Goal: Information Seeking & Learning: Find specific fact

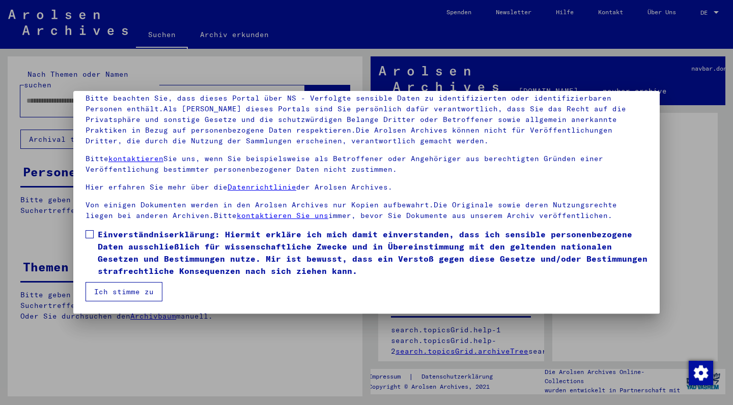
scroll to position [72, 0]
click at [89, 235] on span at bounding box center [89, 234] width 8 height 8
click at [118, 294] on button "Ich stimme zu" at bounding box center [123, 291] width 77 height 19
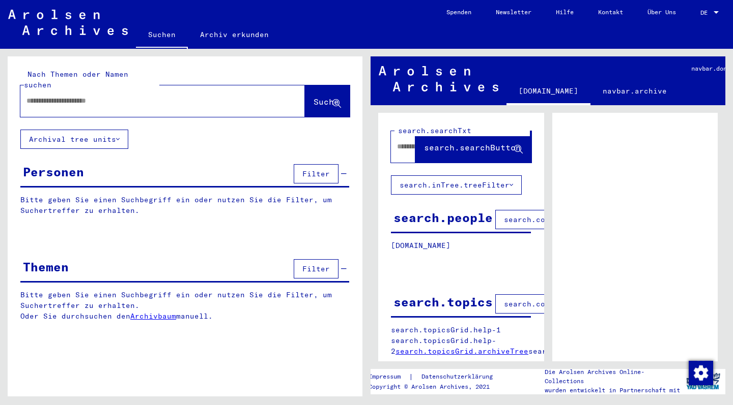
click at [85, 96] on input "text" at bounding box center [153, 101] width 254 height 11
type input "*******"
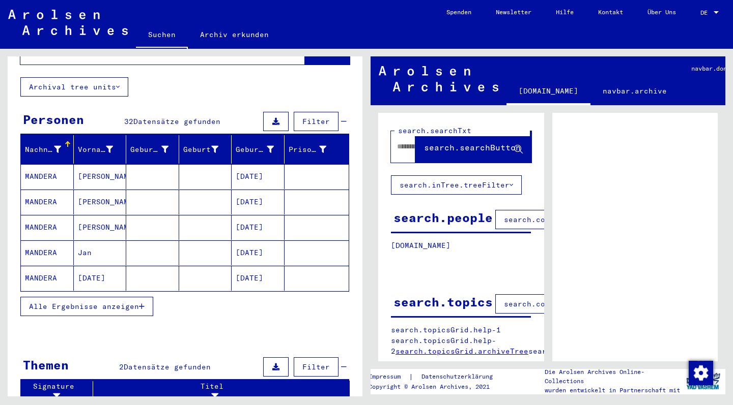
scroll to position [72, 0]
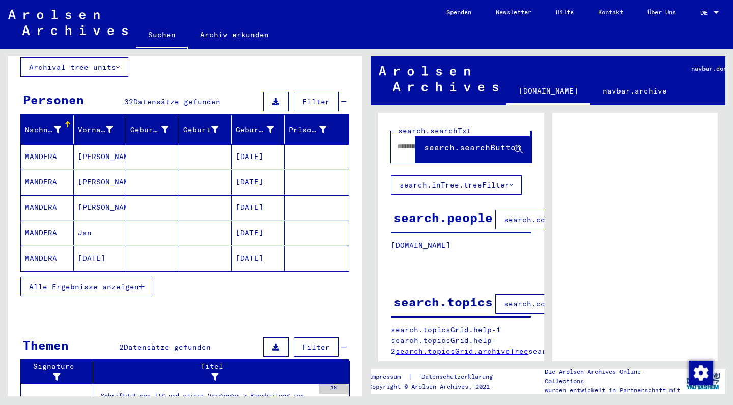
click at [82, 282] on span "Alle Ergebnisse anzeigen" at bounding box center [84, 286] width 110 height 9
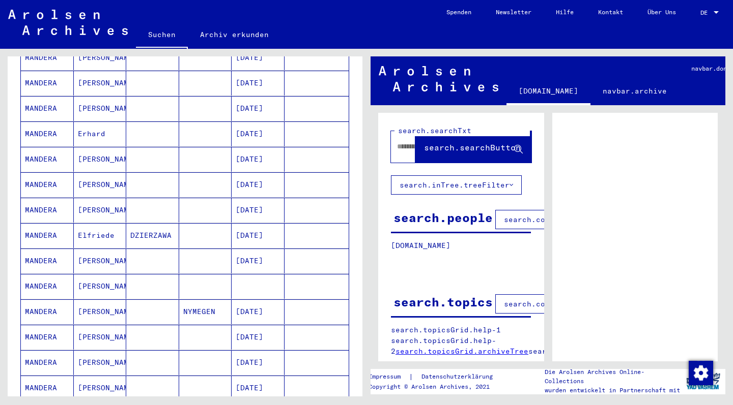
scroll to position [455, 0]
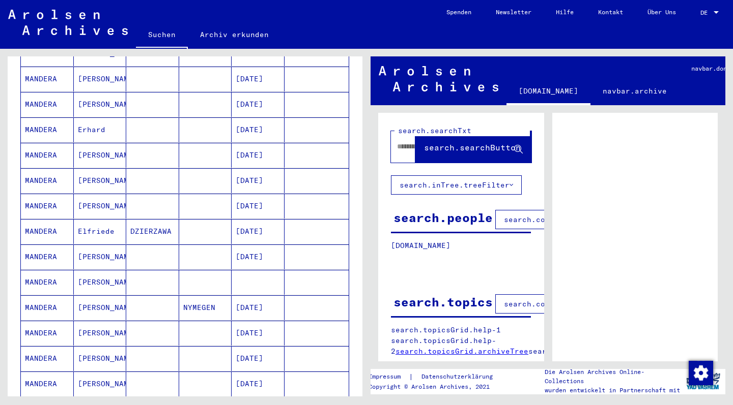
click at [42, 194] on mat-cell "MANDERA" at bounding box center [47, 206] width 53 height 25
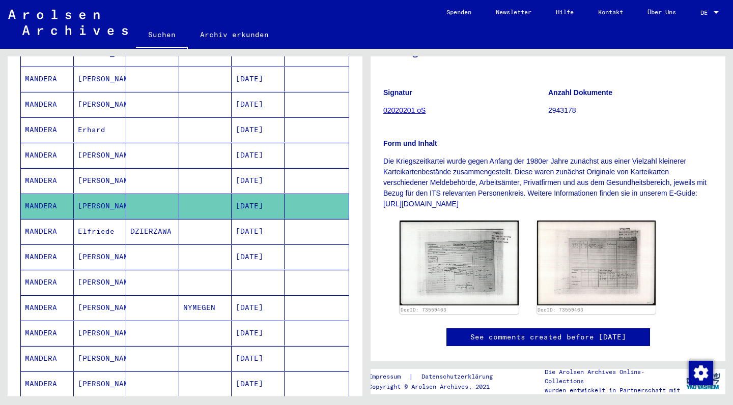
scroll to position [117, 0]
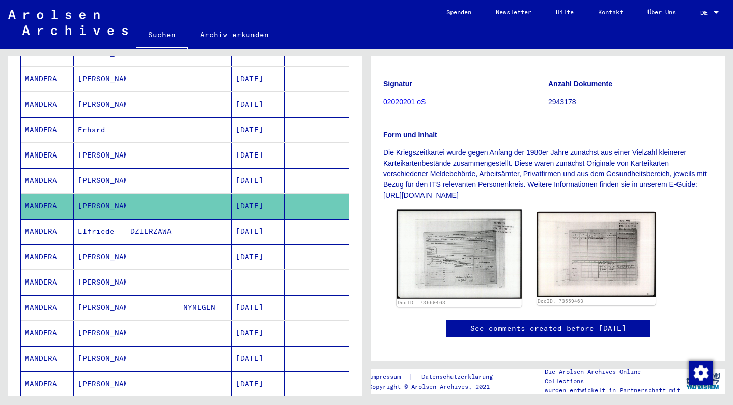
click at [469, 259] on img at bounding box center [458, 254] width 125 height 89
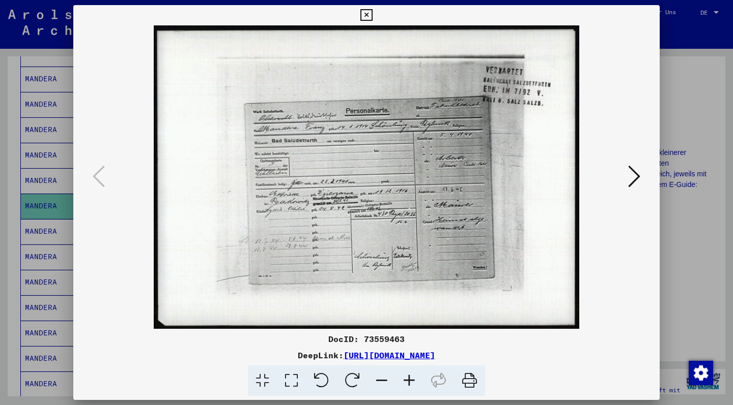
click at [633, 178] on icon at bounding box center [634, 176] width 12 height 24
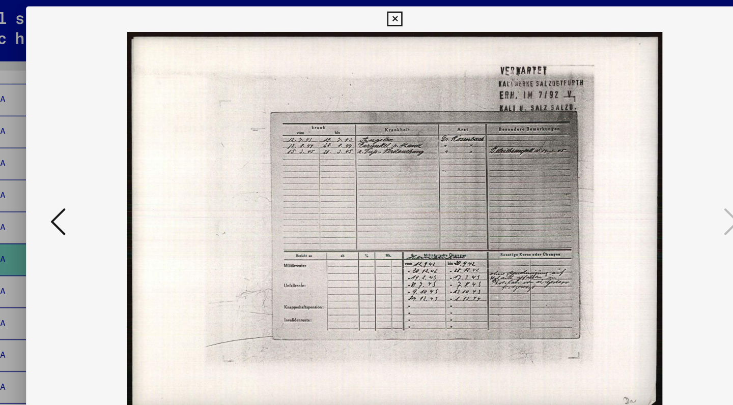
scroll to position [0, 0]
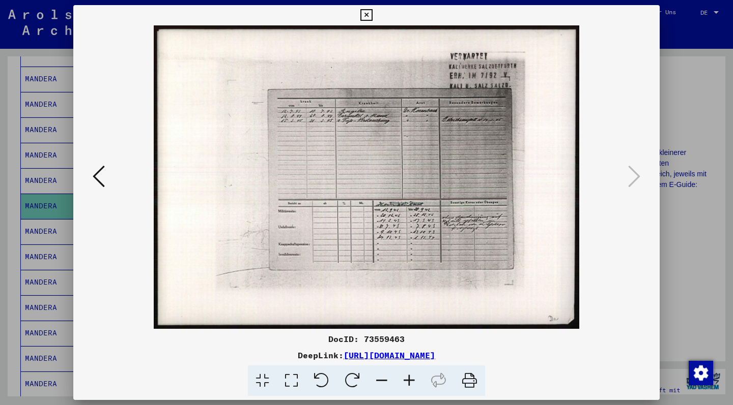
click at [372, 15] on icon at bounding box center [366, 15] width 12 height 12
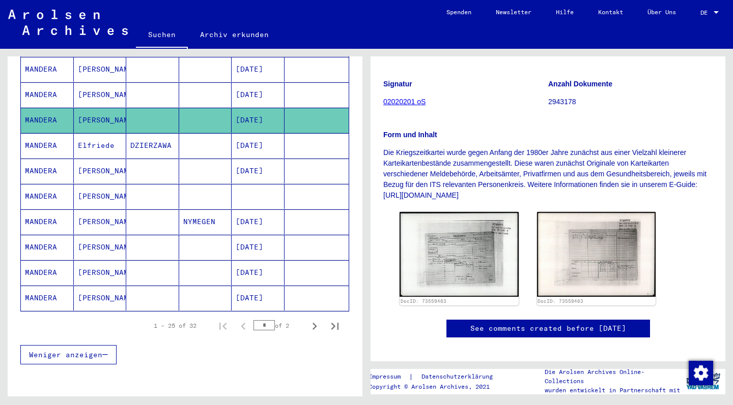
scroll to position [543, 0]
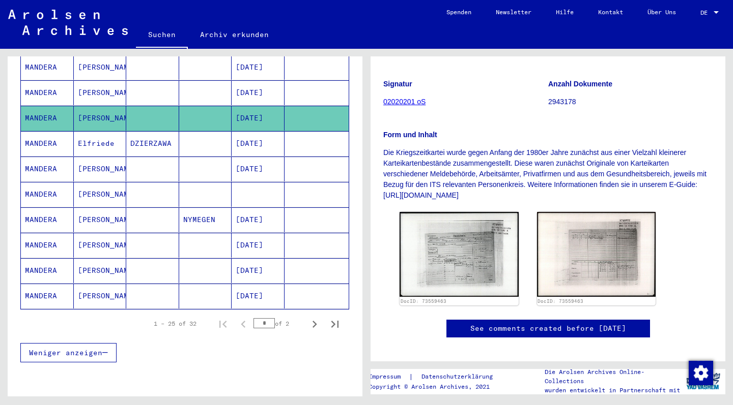
click at [151, 131] on mat-cell "DZIERZAWA" at bounding box center [152, 143] width 53 height 25
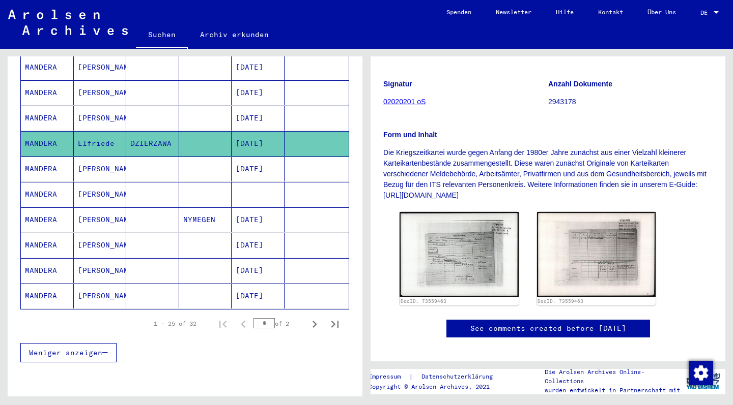
click at [151, 131] on mat-cell "DZIERZAWA" at bounding box center [152, 143] width 53 height 25
copy mat-cell "DZIERZAWA"
click at [42, 159] on mat-cell "MANDERA" at bounding box center [47, 169] width 53 height 25
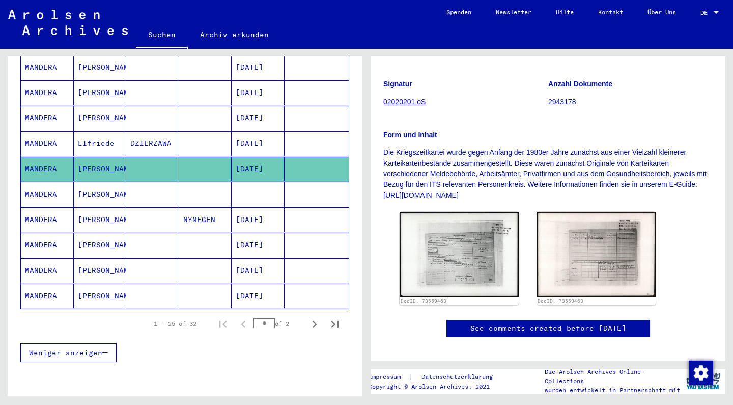
click at [43, 159] on mat-cell "MANDERA" at bounding box center [47, 169] width 53 height 25
click at [45, 183] on mat-cell "MANDERA" at bounding box center [47, 194] width 53 height 25
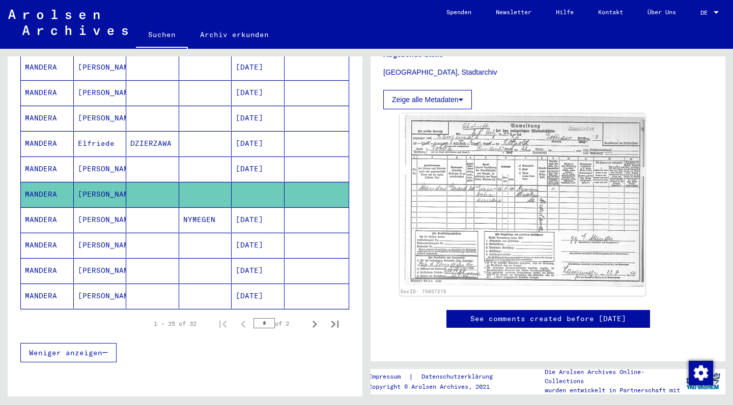
scroll to position [317, 0]
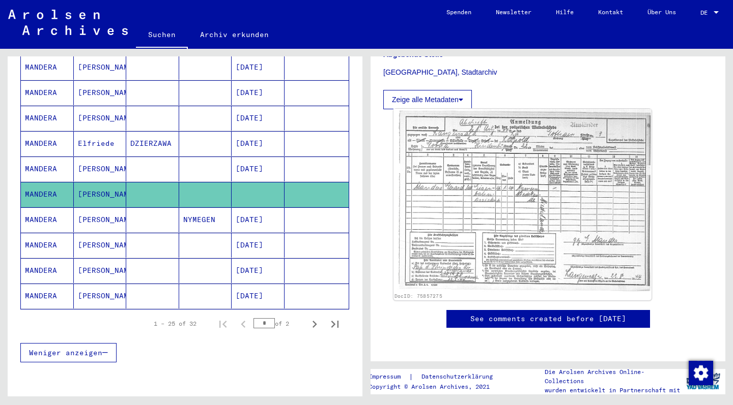
click at [514, 167] on img at bounding box center [522, 200] width 258 height 183
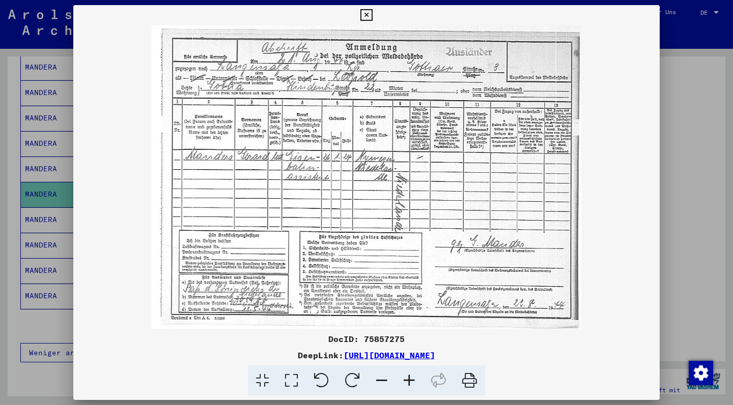
click at [372, 16] on icon at bounding box center [366, 15] width 12 height 12
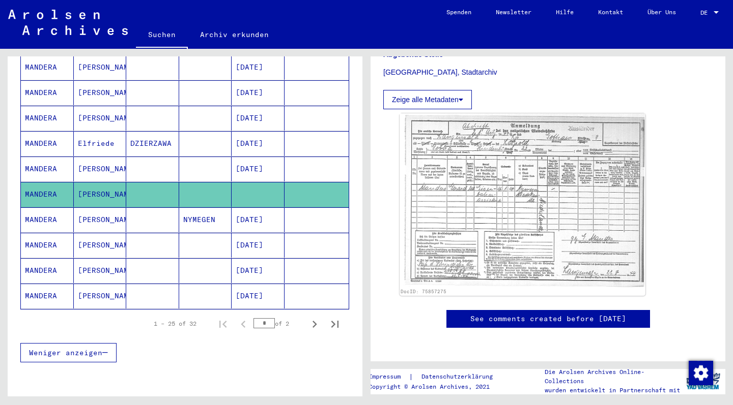
click at [91, 211] on mat-cell "[PERSON_NAME]" at bounding box center [100, 220] width 53 height 25
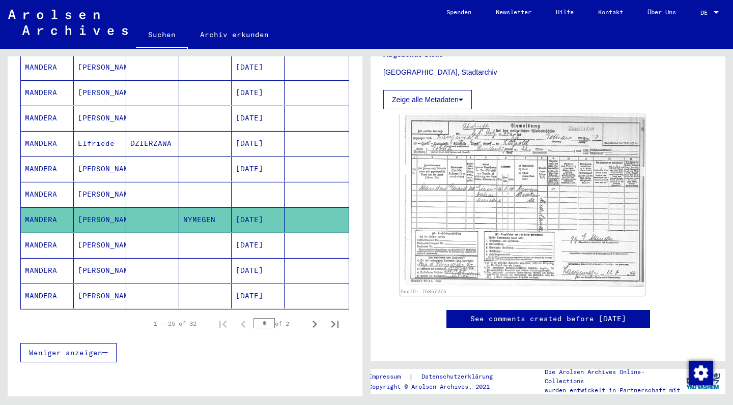
click at [96, 233] on mat-cell "[PERSON_NAME]" at bounding box center [100, 245] width 53 height 25
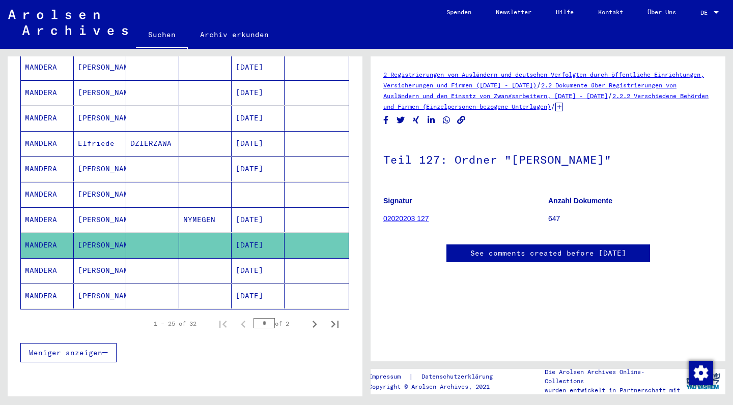
scroll to position [30, 0]
click at [95, 262] on mat-cell "[PERSON_NAME]" at bounding box center [100, 270] width 53 height 25
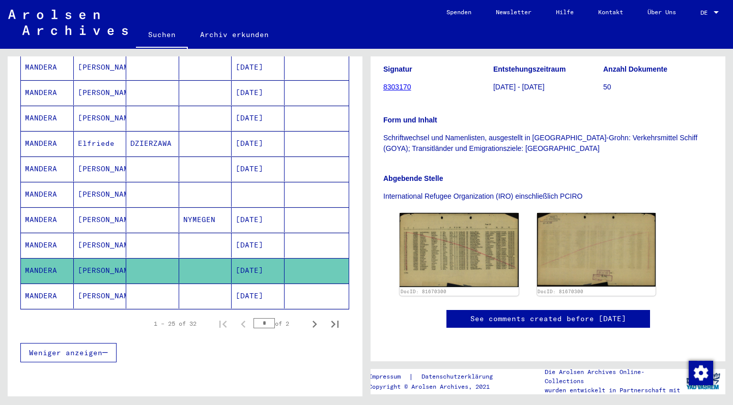
scroll to position [174, 0]
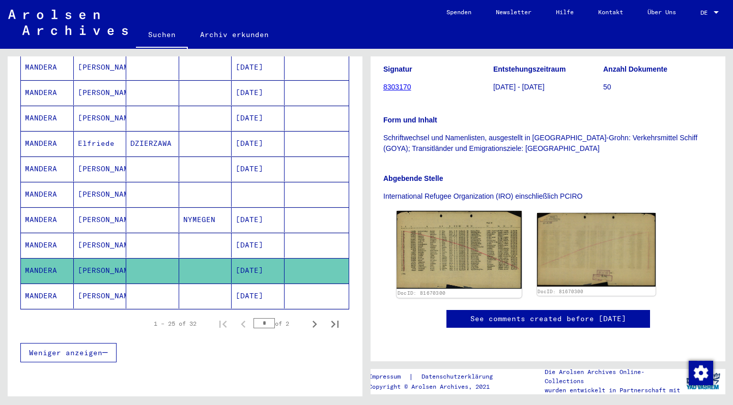
click at [454, 230] on img at bounding box center [458, 250] width 125 height 78
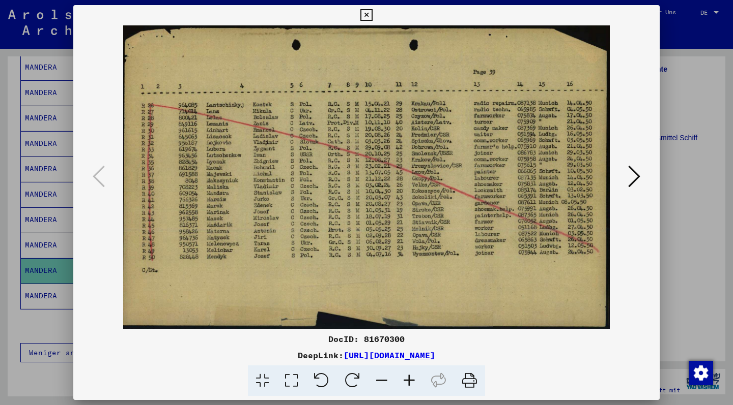
click at [372, 14] on icon at bounding box center [366, 15] width 12 height 12
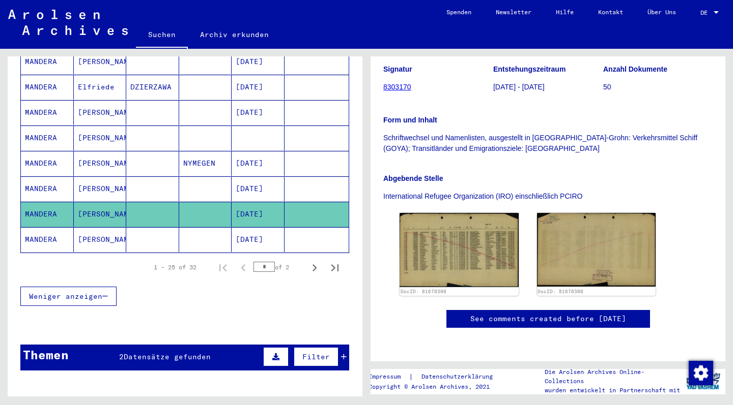
scroll to position [605, 0]
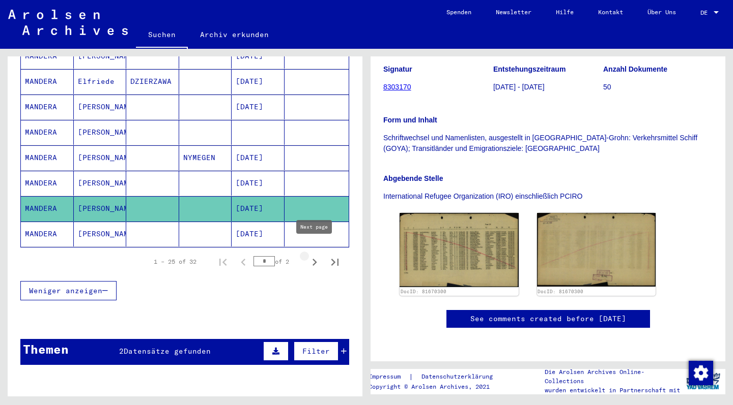
click at [314, 259] on icon "Next page" at bounding box center [314, 262] width 5 height 7
type input "*"
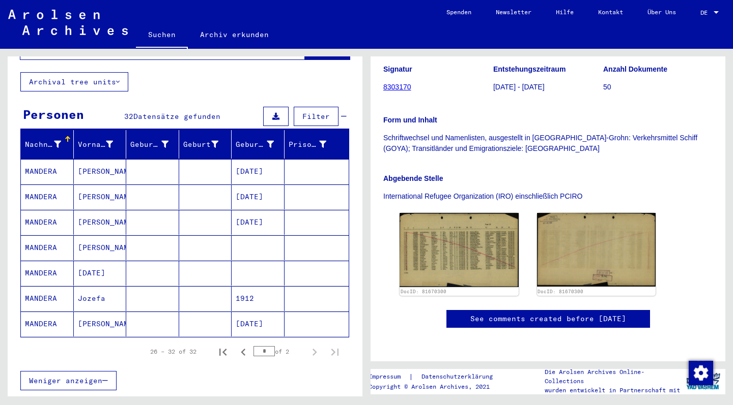
scroll to position [51, 0]
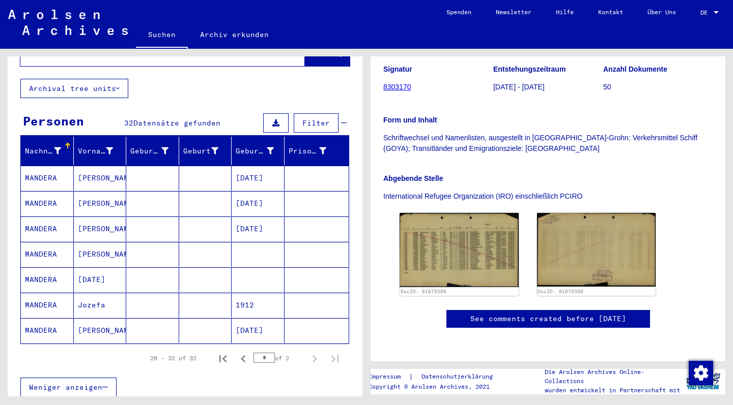
click at [37, 193] on mat-cell "MANDERA" at bounding box center [47, 203] width 53 height 25
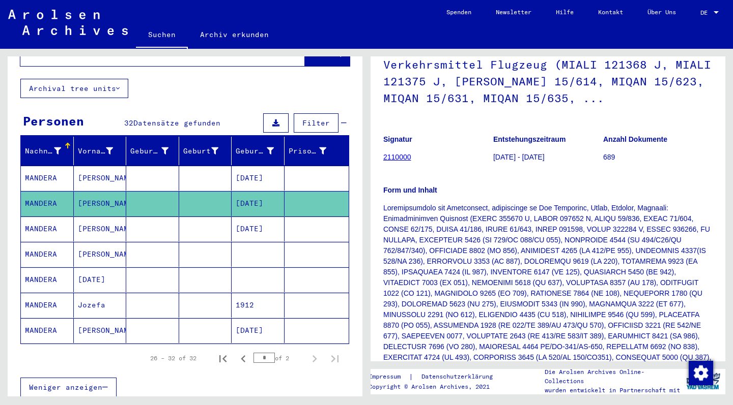
scroll to position [127, 0]
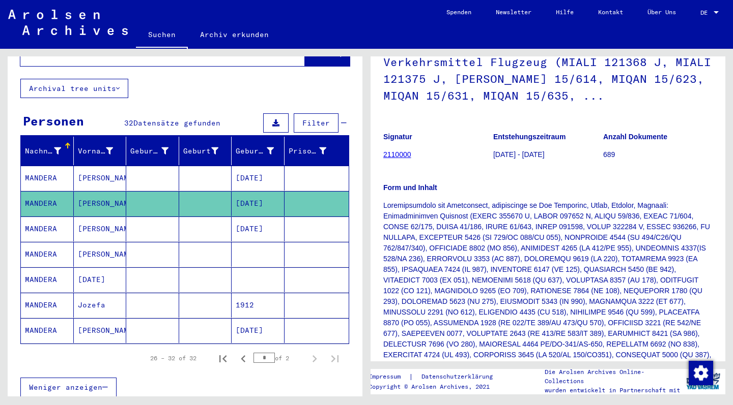
click at [35, 219] on mat-cell "MANDERA" at bounding box center [47, 229] width 53 height 25
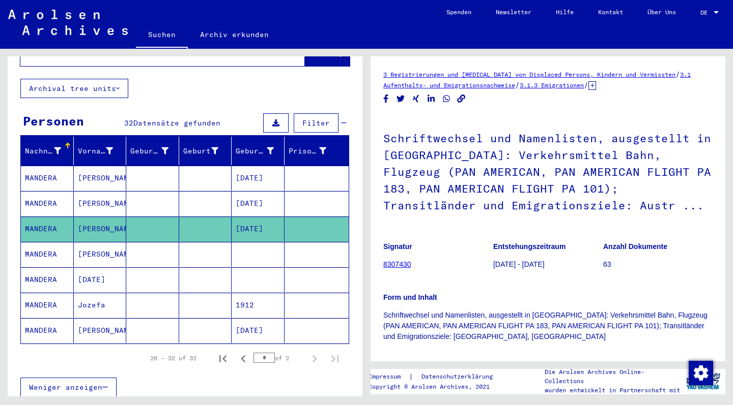
click at [39, 244] on mat-cell "MANDERA" at bounding box center [47, 254] width 53 height 25
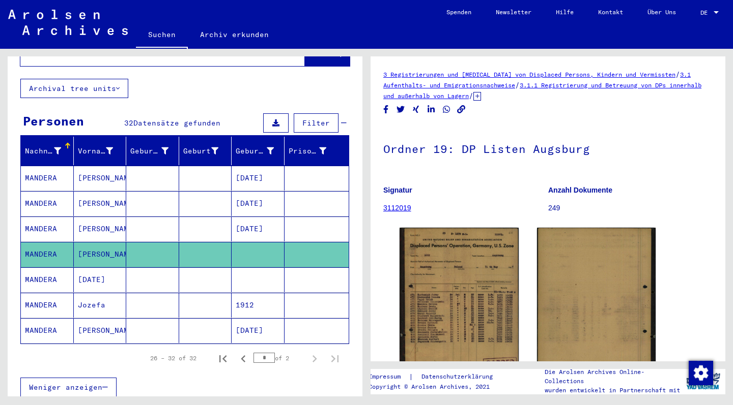
click at [41, 276] on mat-cell "MANDERA" at bounding box center [47, 280] width 53 height 25
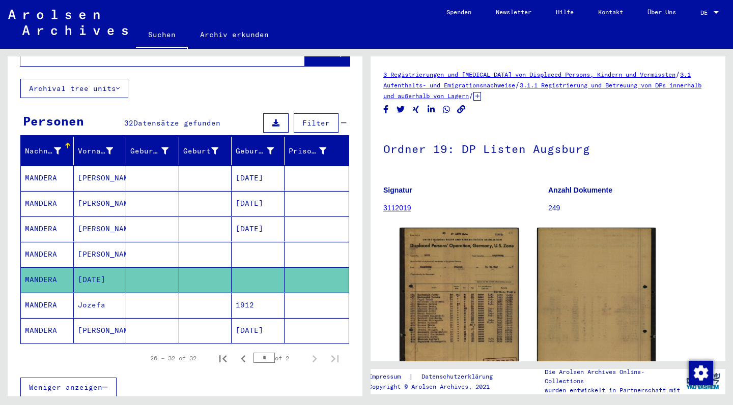
click at [44, 293] on mat-cell "MANDERA" at bounding box center [47, 305] width 53 height 25
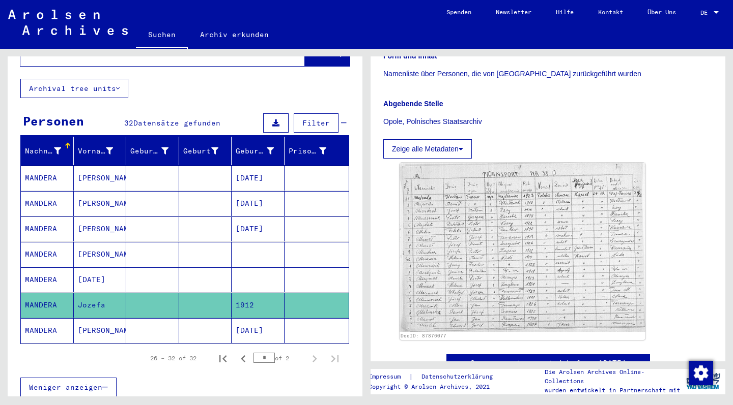
scroll to position [223, 0]
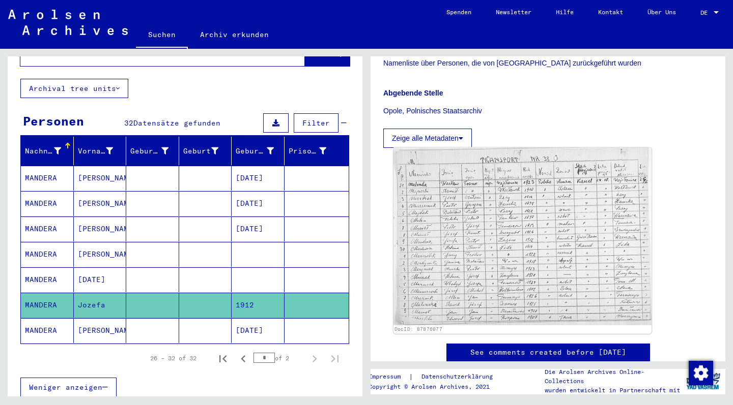
click at [501, 232] on img at bounding box center [522, 237] width 258 height 178
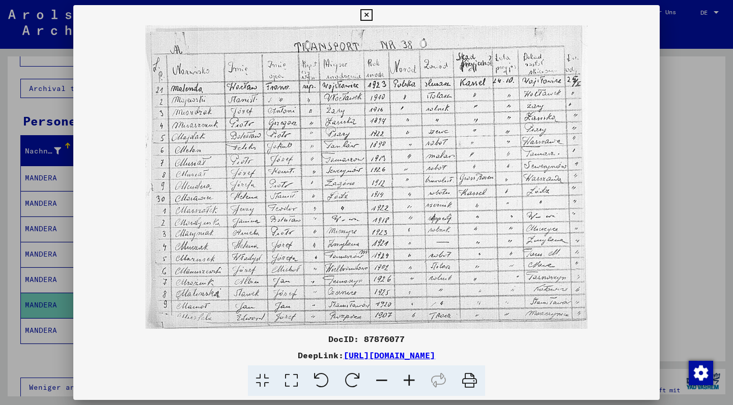
click at [213, 164] on img at bounding box center [366, 177] width 586 height 304
click at [372, 15] on icon at bounding box center [366, 15] width 12 height 12
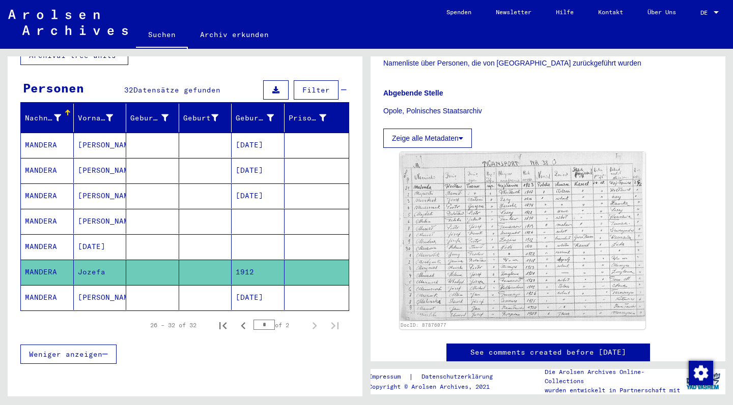
scroll to position [86, 0]
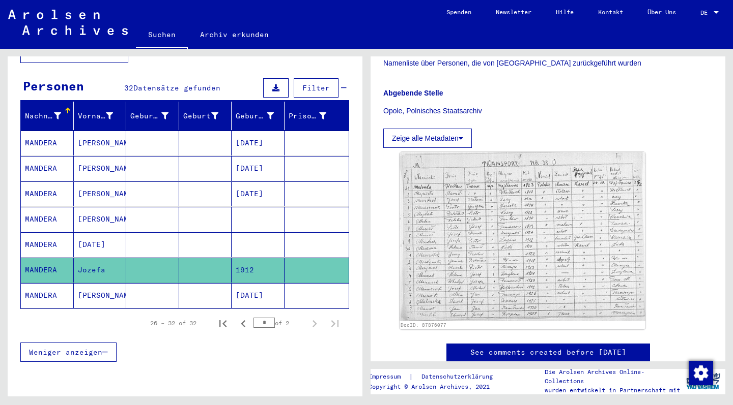
click at [47, 283] on mat-cell "MANDERA" at bounding box center [47, 295] width 53 height 25
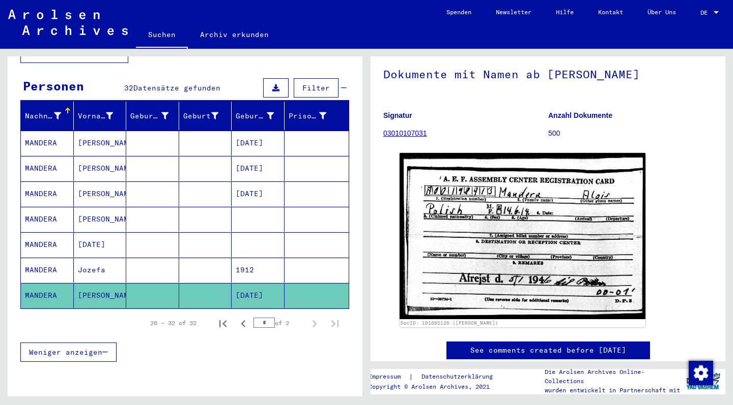
scroll to position [77, 0]
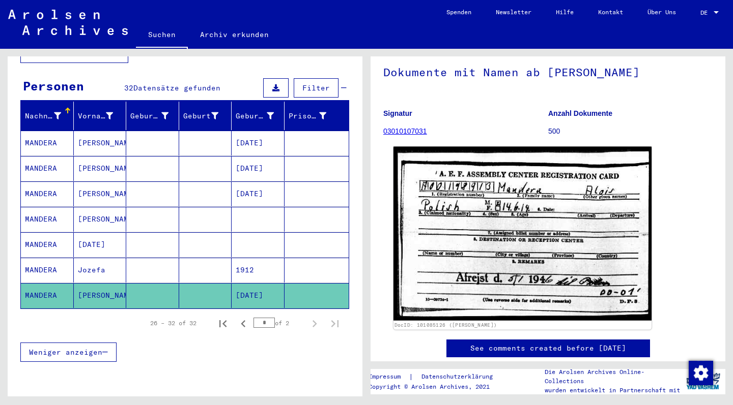
click at [523, 222] on img at bounding box center [522, 234] width 258 height 174
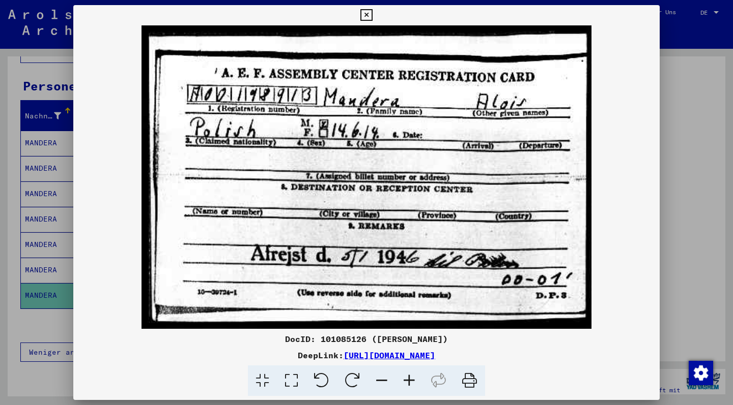
scroll to position [0, 0]
click at [372, 15] on icon at bounding box center [366, 15] width 12 height 12
